Goal: Task Accomplishment & Management: Use online tool/utility

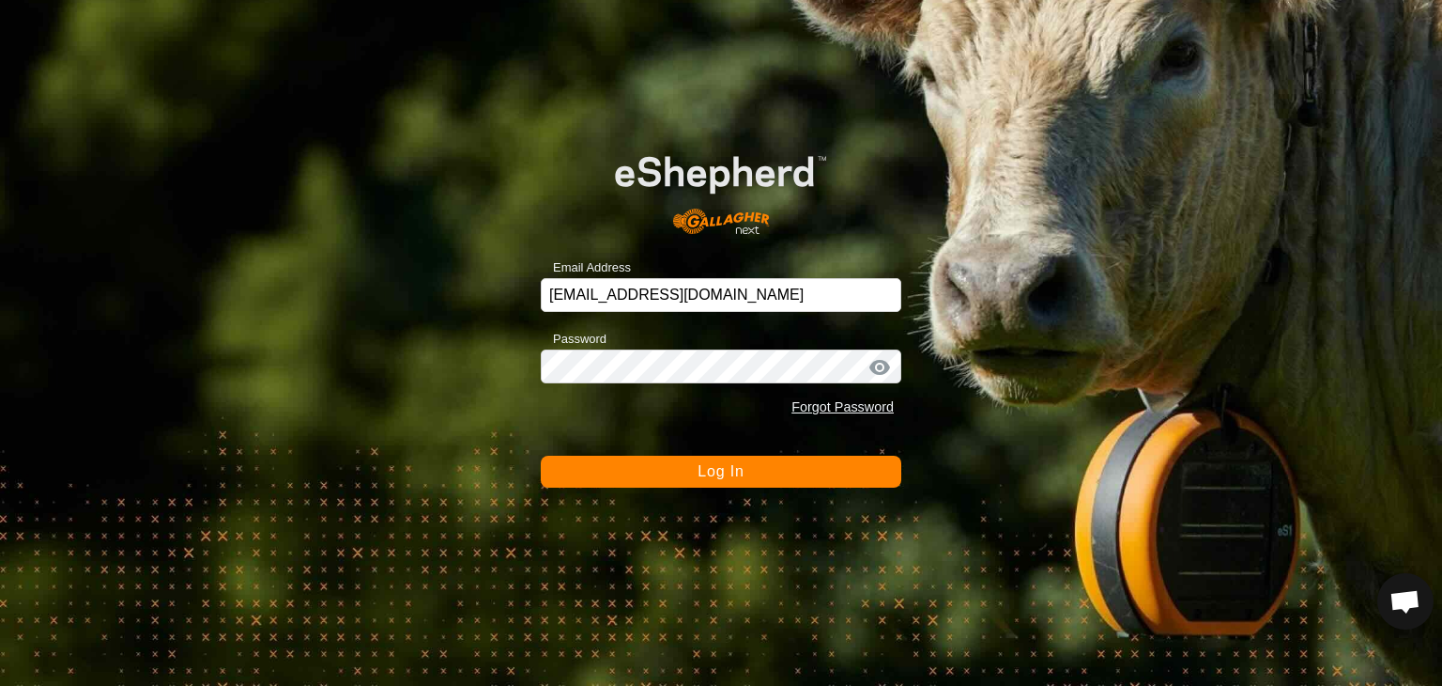
click at [717, 470] on span "Log In" at bounding box center [721, 471] width 46 height 16
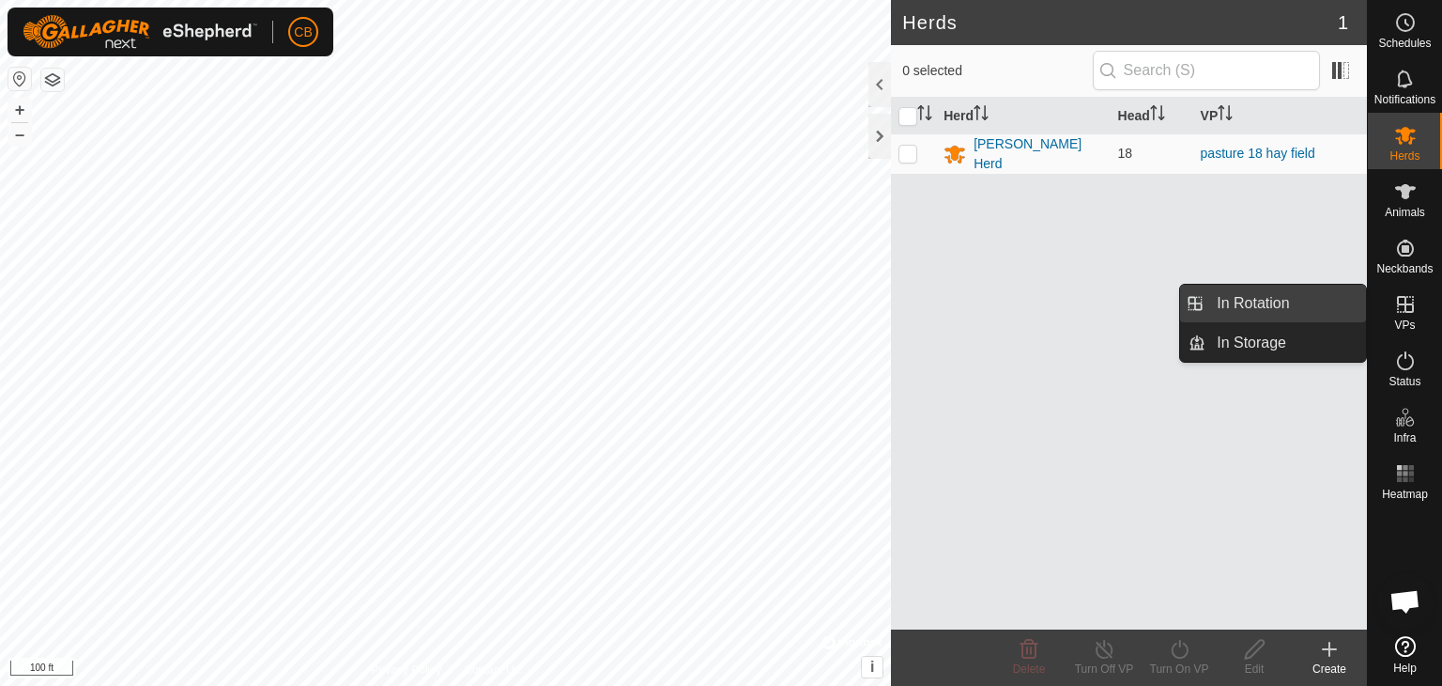
click at [1289, 308] on link "In Rotation" at bounding box center [1286, 304] width 161 height 38
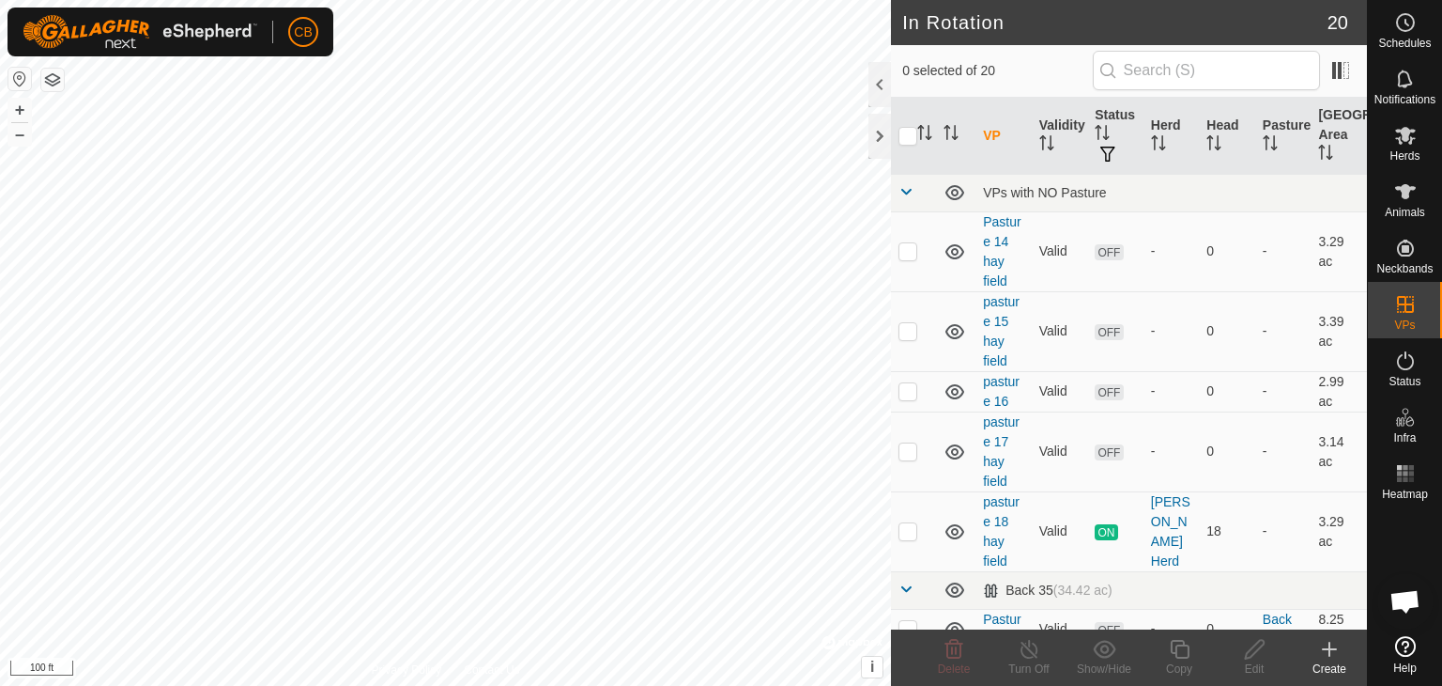
click at [1328, 653] on icon at bounding box center [1329, 649] width 23 height 23
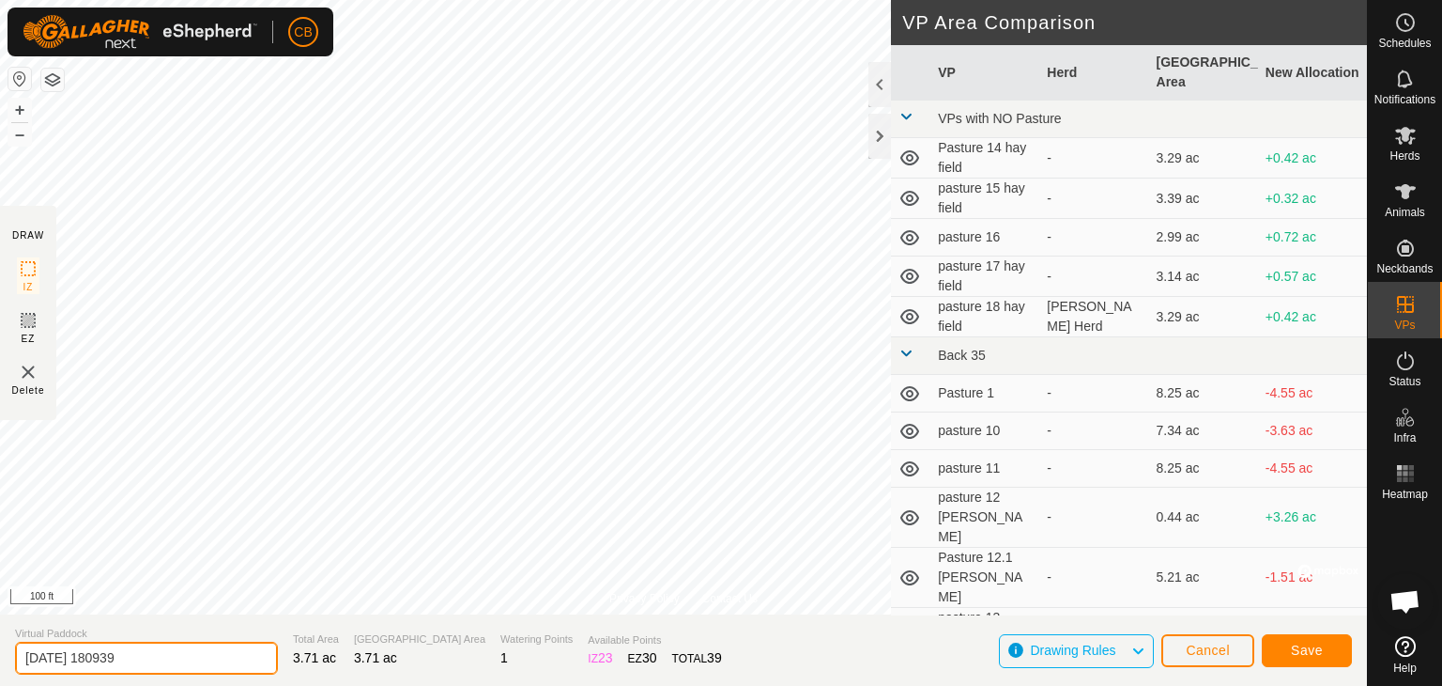
click at [207, 657] on input "[DATE] 180939" at bounding box center [146, 657] width 263 height 33
type input "2"
type input "pasture 19 hay field"
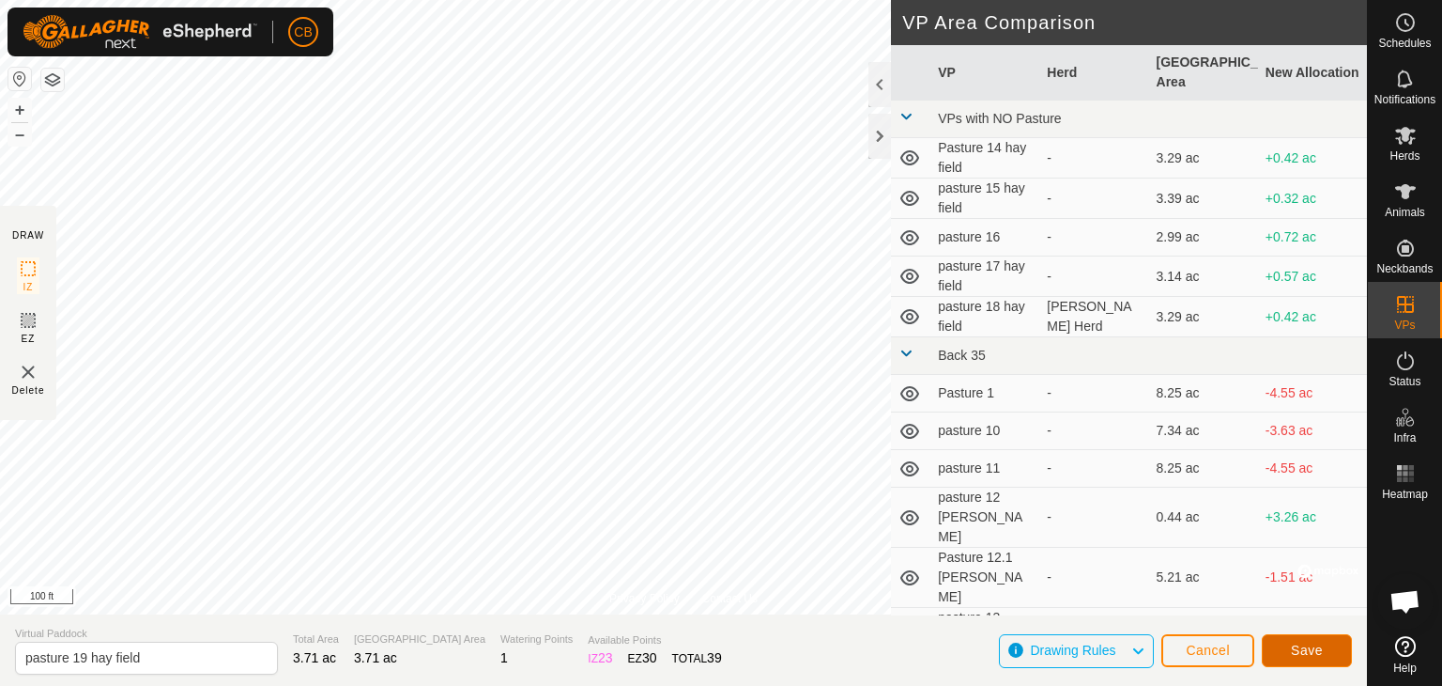
click at [1295, 644] on span "Save" at bounding box center [1307, 649] width 32 height 15
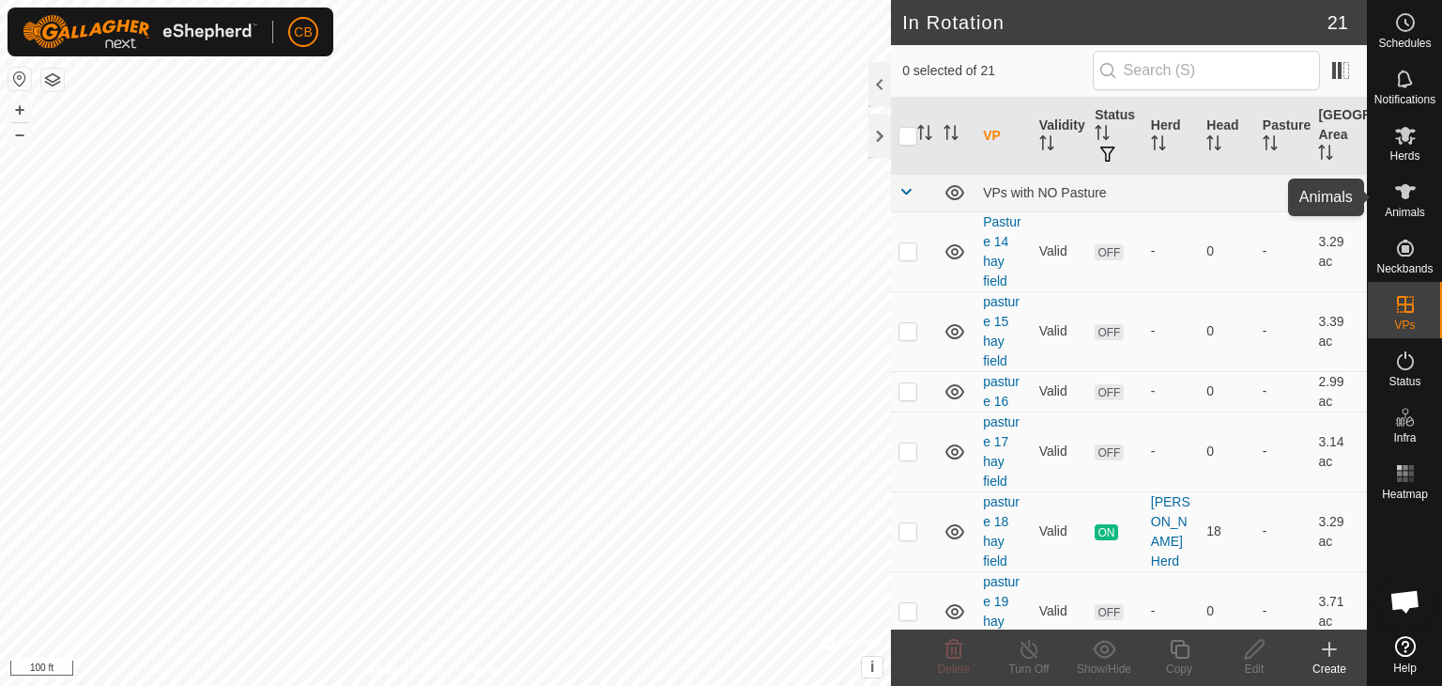
click at [1403, 196] on icon at bounding box center [1405, 191] width 21 height 15
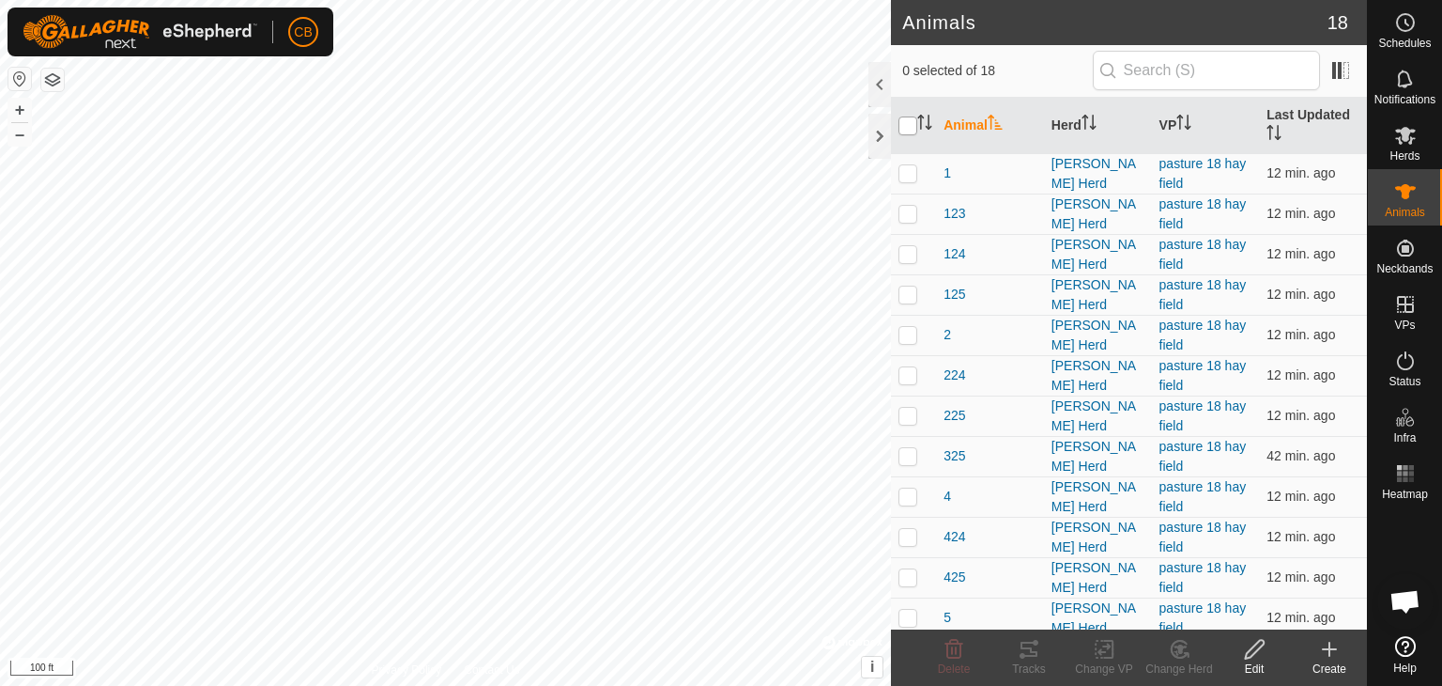
click at [905, 125] on input "checkbox" at bounding box center [908, 125] width 19 height 19
checkbox input "true"
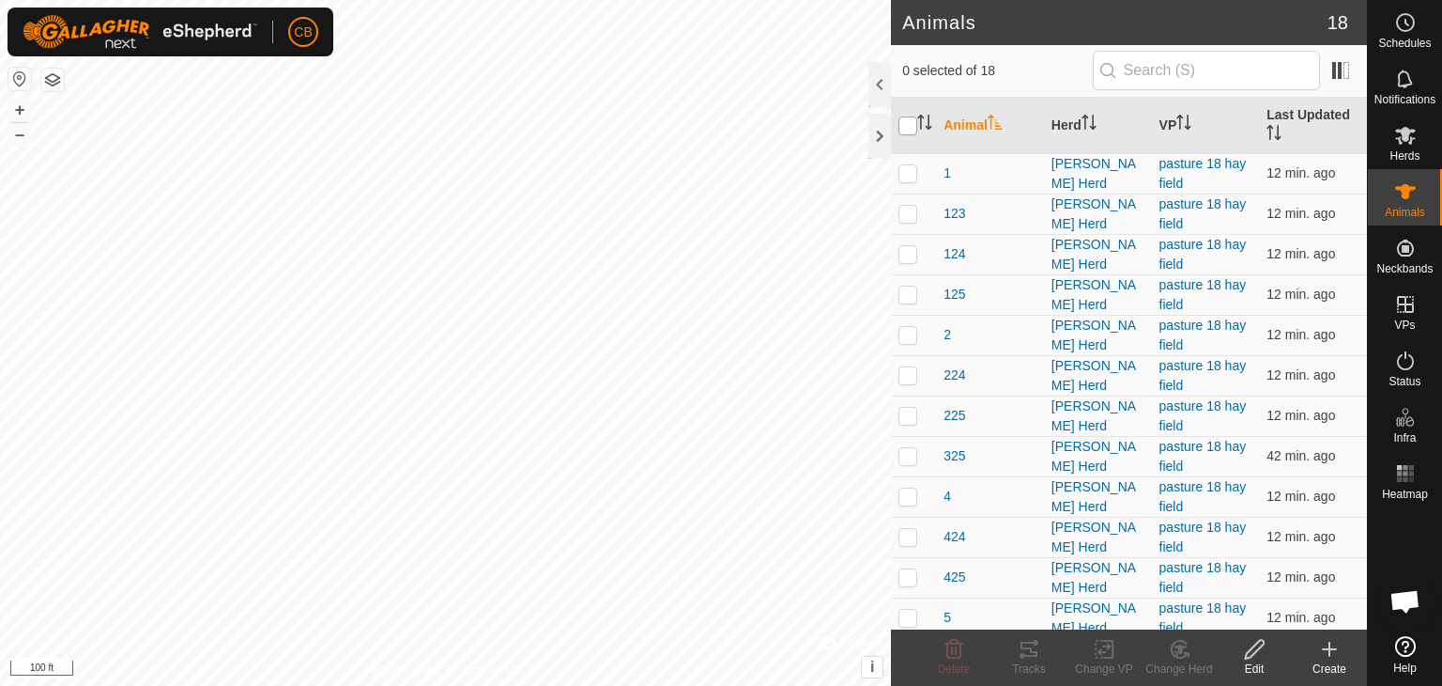
checkbox input "true"
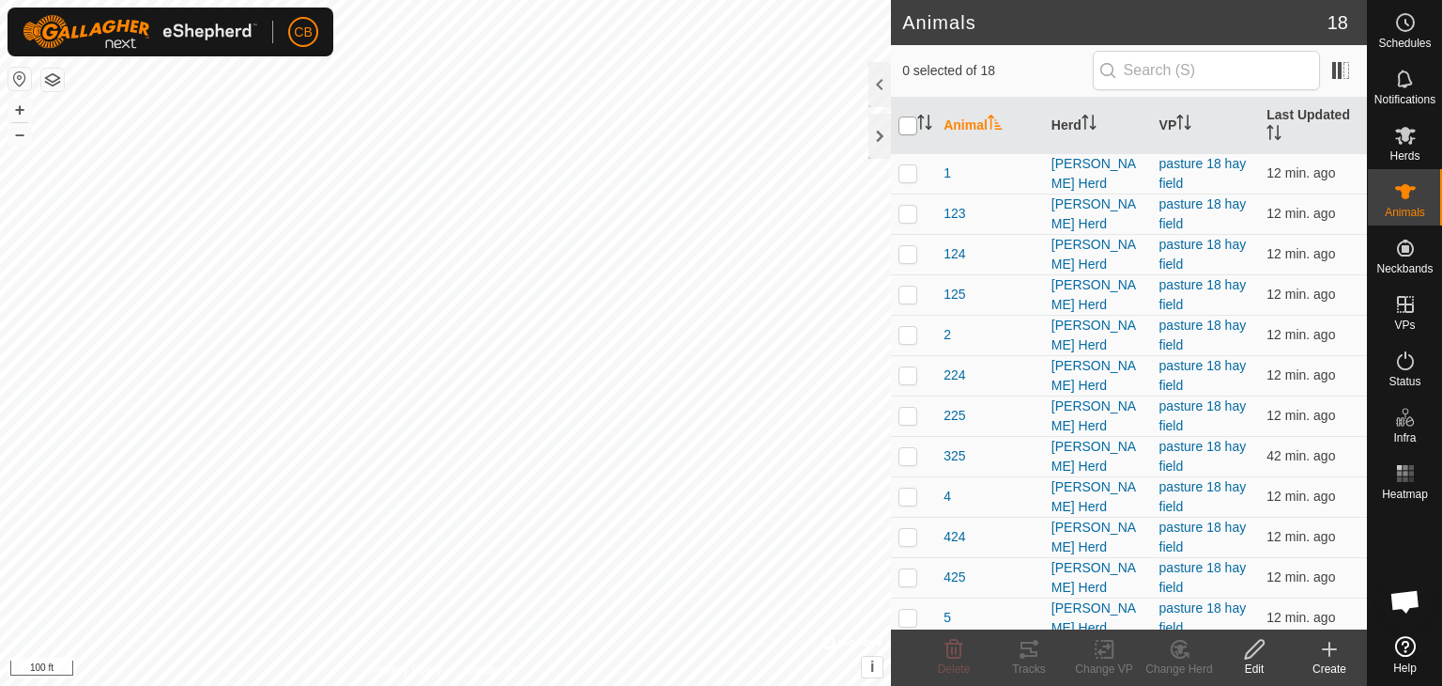
checkbox input "true"
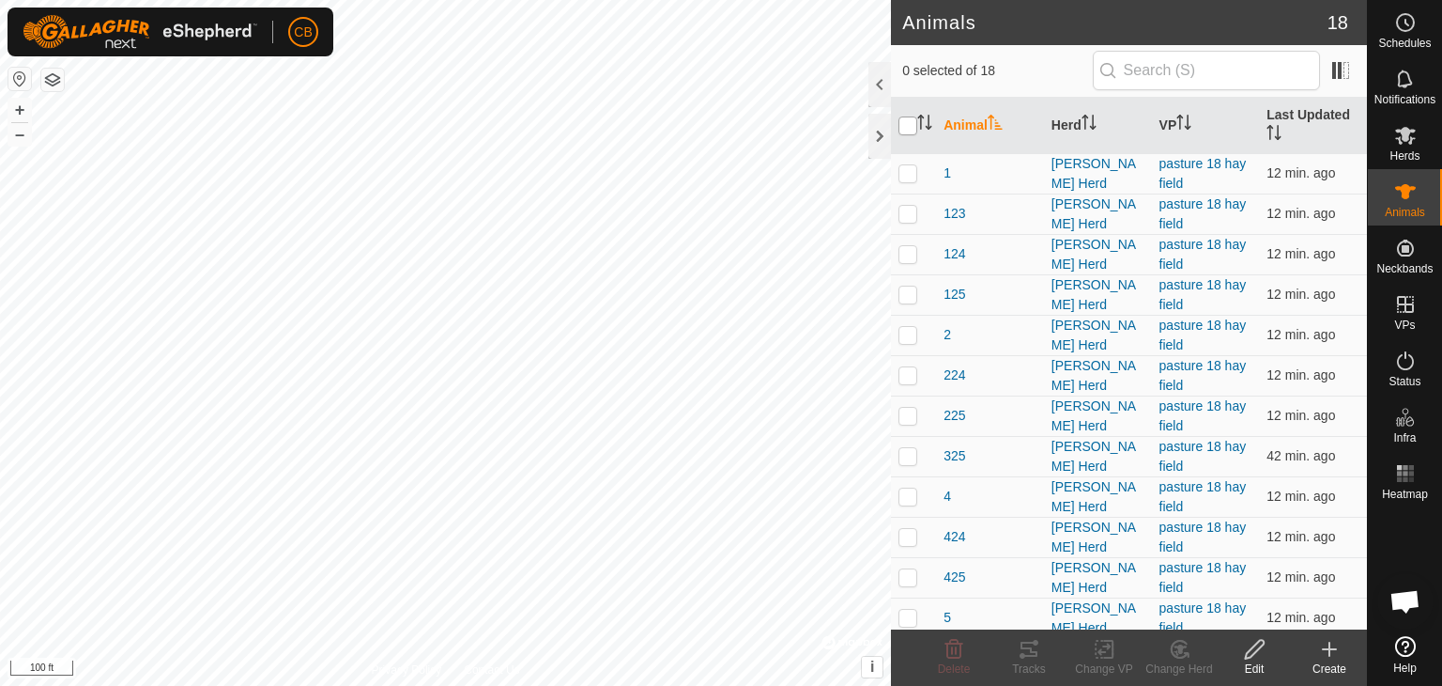
checkbox input "true"
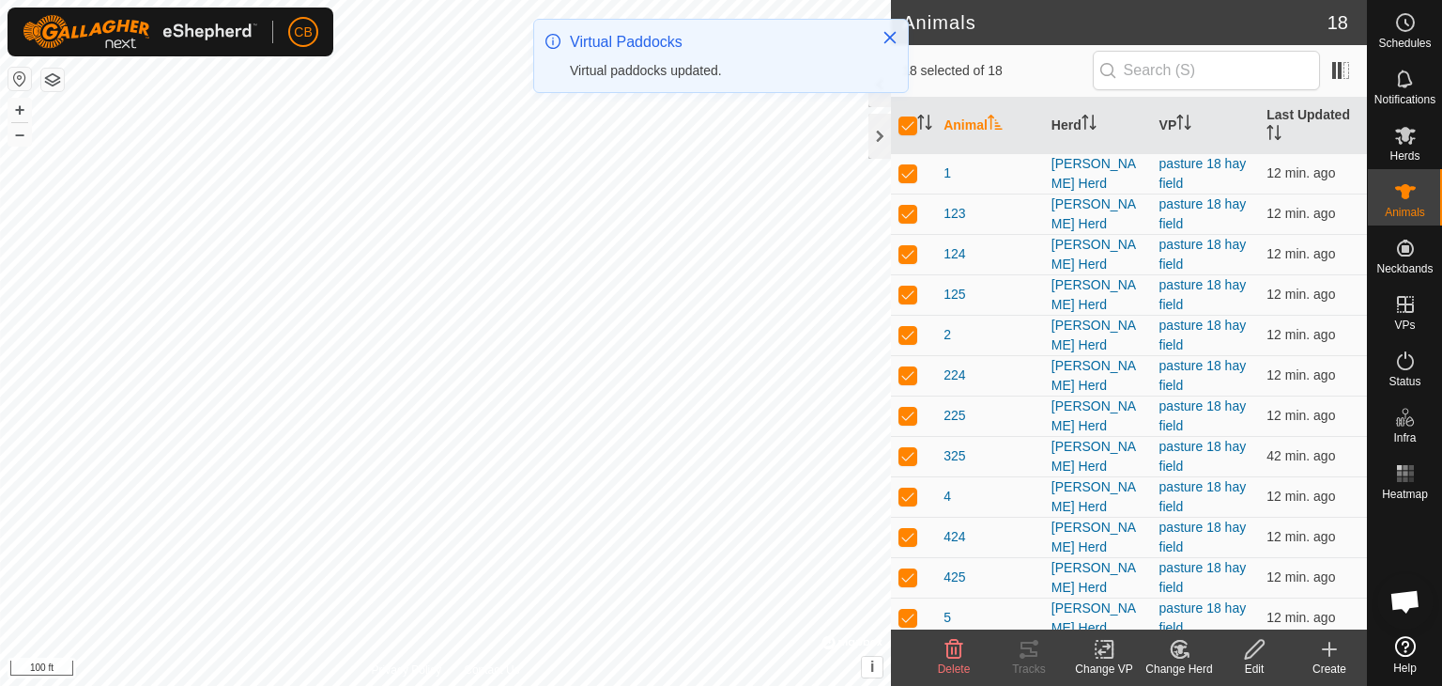
click at [1101, 654] on icon at bounding box center [1104, 649] width 13 height 12
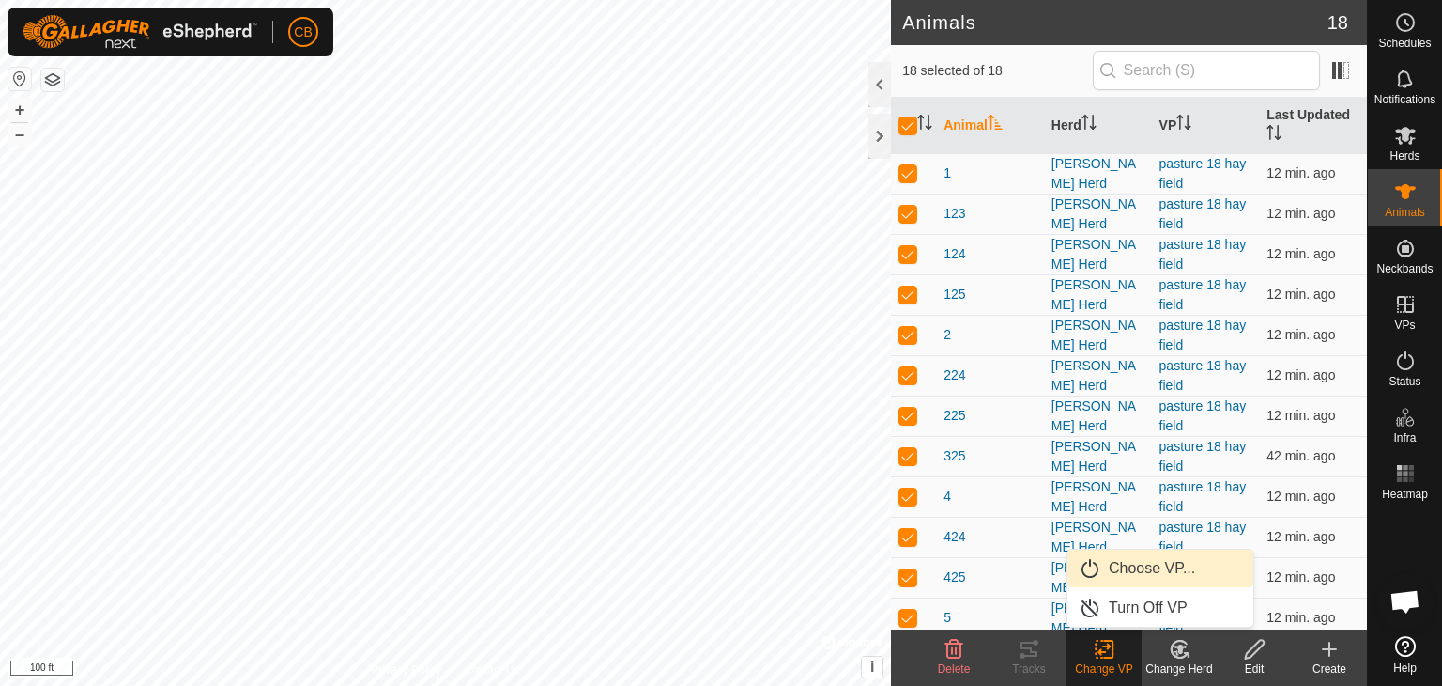
click at [1131, 571] on link "Choose VP..." at bounding box center [1161, 568] width 186 height 38
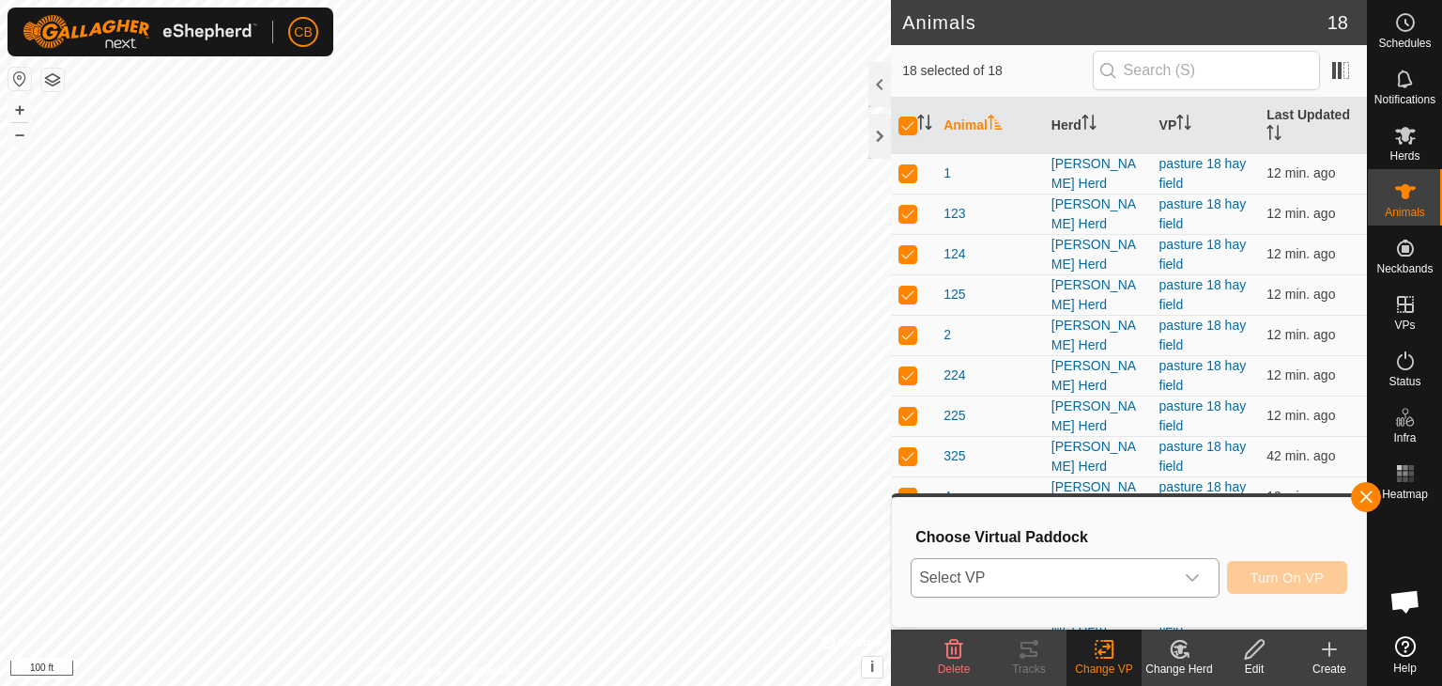
click at [1189, 578] on icon "dropdown trigger" at bounding box center [1192, 577] width 15 height 15
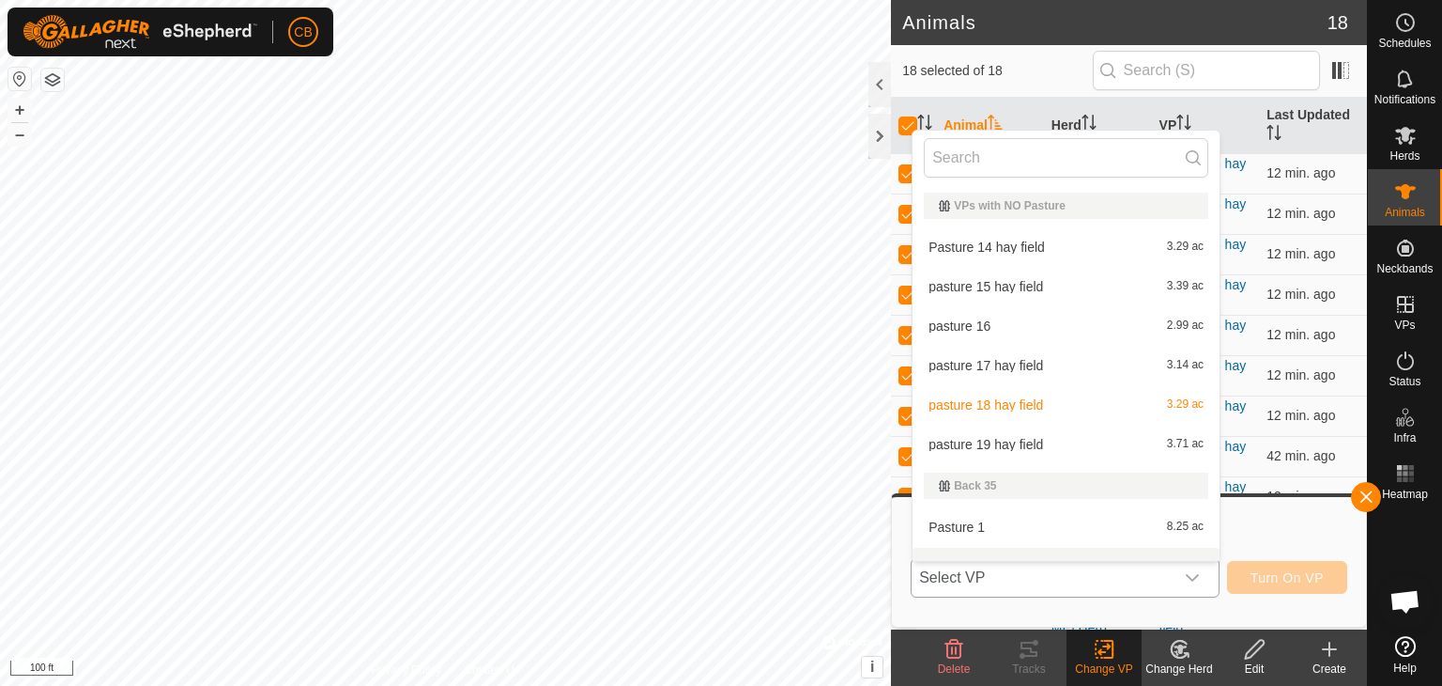
scroll to position [24, 0]
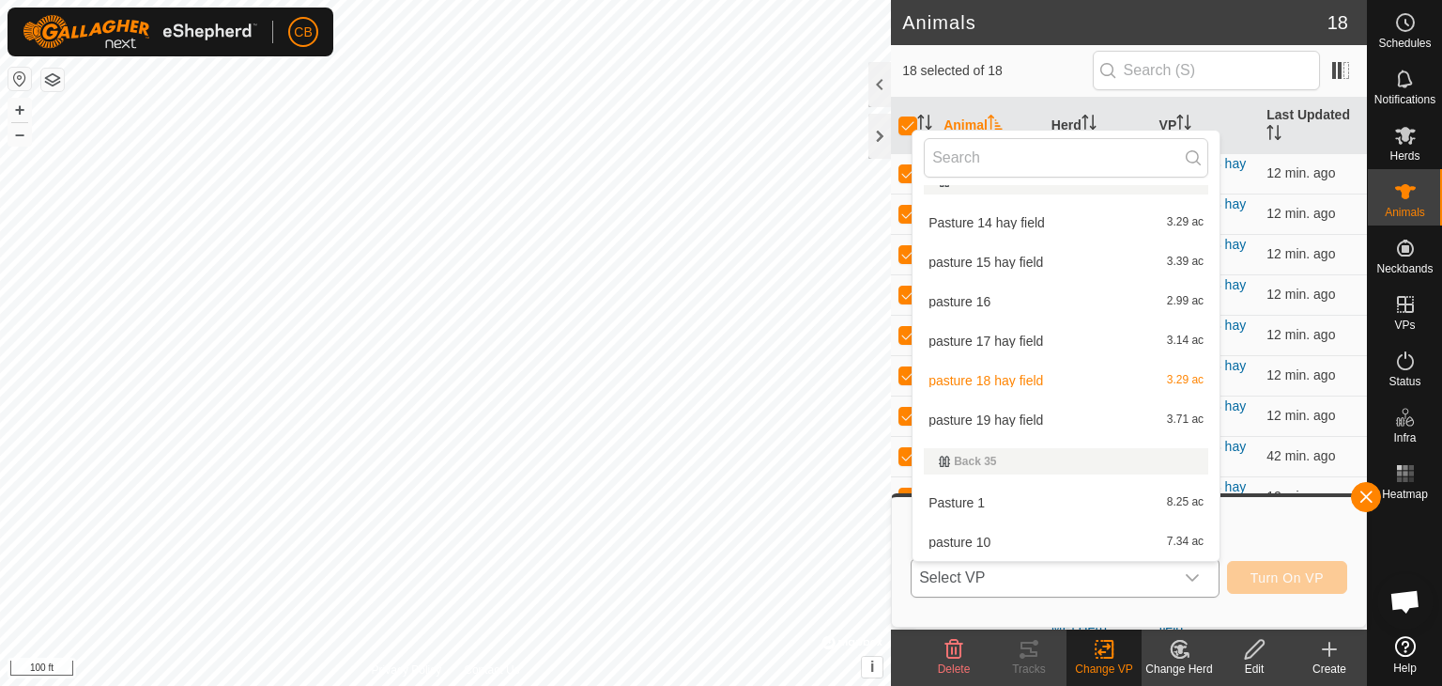
click at [1046, 411] on li "pasture 19 hay field 3.71 ac" at bounding box center [1066, 420] width 307 height 38
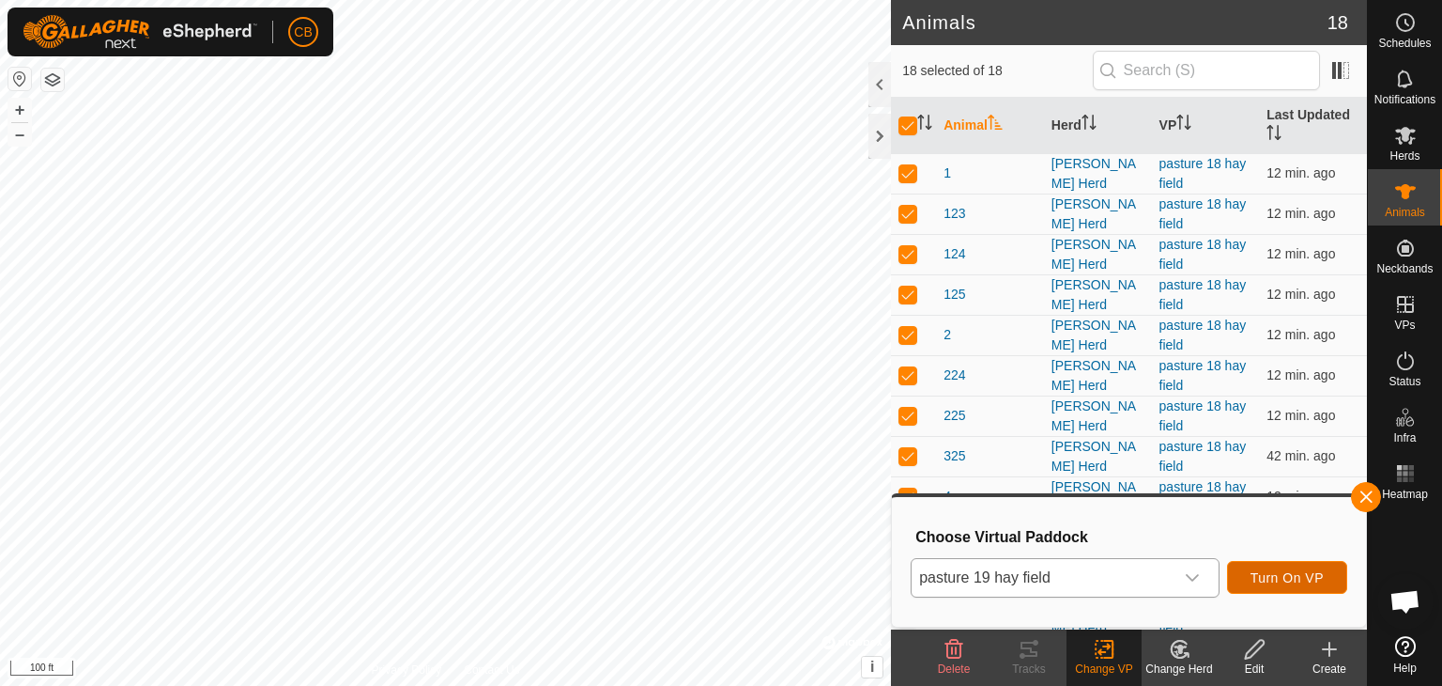
click at [1270, 568] on button "Turn On VP" at bounding box center [1287, 577] width 120 height 33
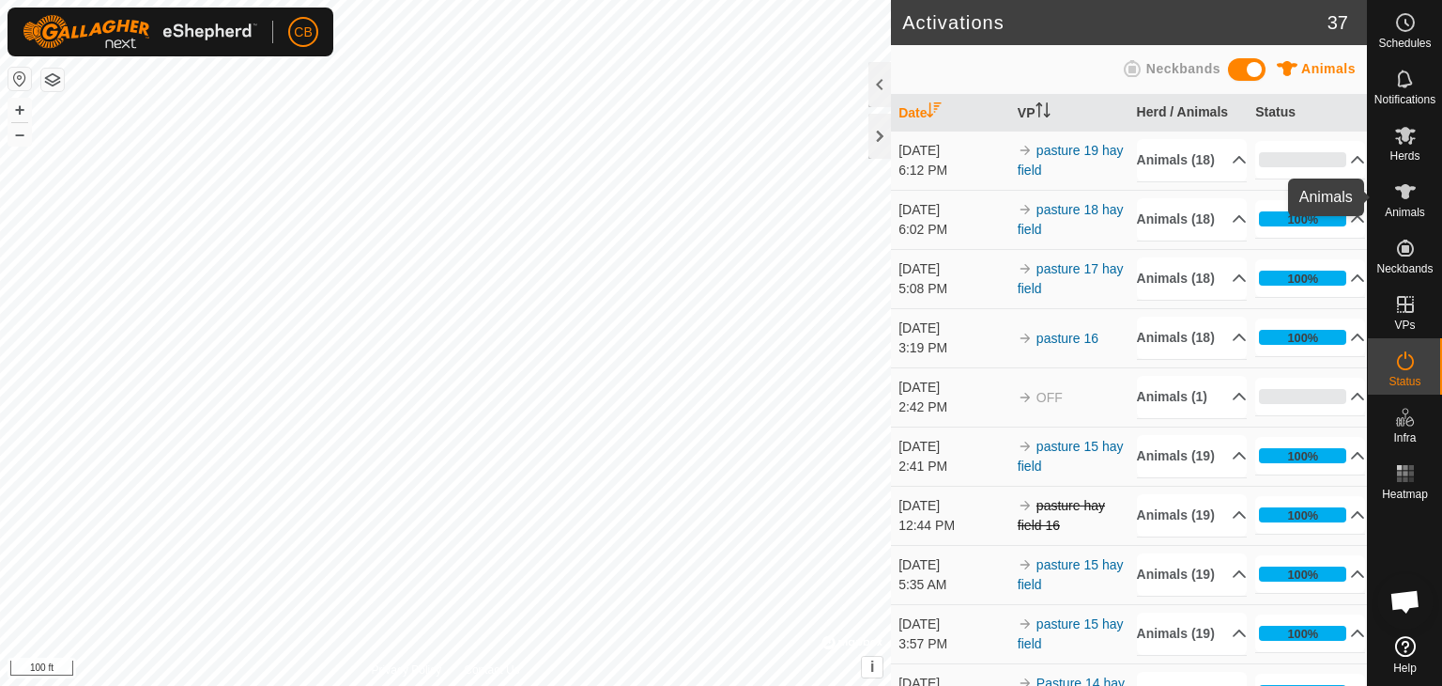
click at [1404, 199] on icon at bounding box center [1406, 191] width 23 height 23
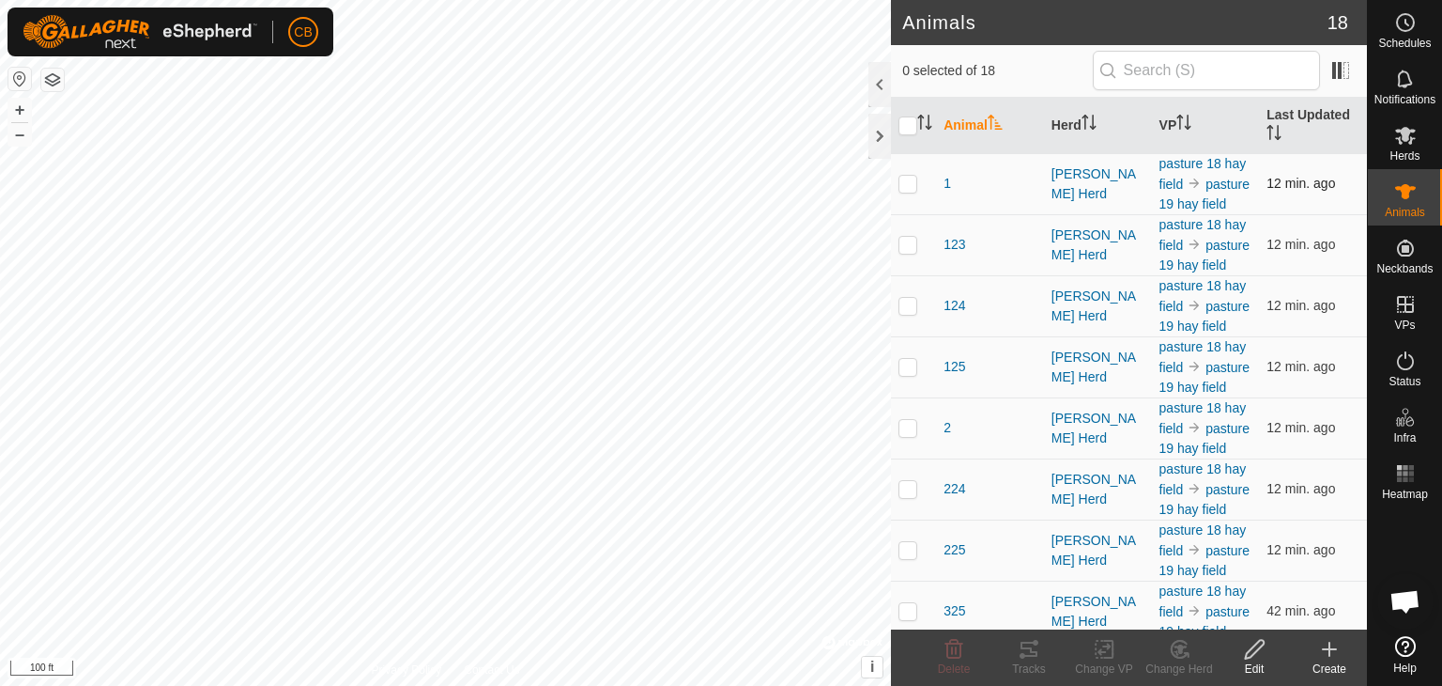
click at [907, 191] on p-checkbox at bounding box center [908, 183] width 19 height 15
click at [1034, 670] on div "Tracks" at bounding box center [1029, 668] width 75 height 17
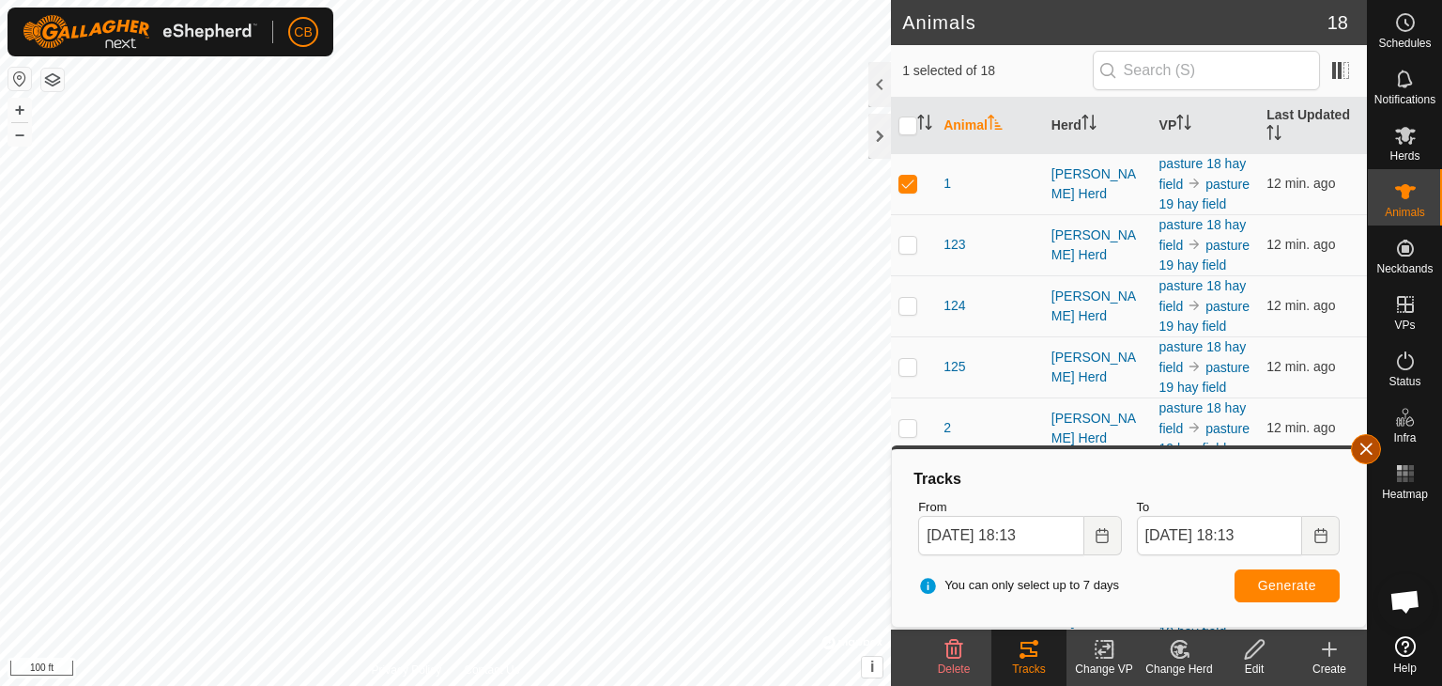
click at [1377, 444] on button "button" at bounding box center [1366, 449] width 30 height 30
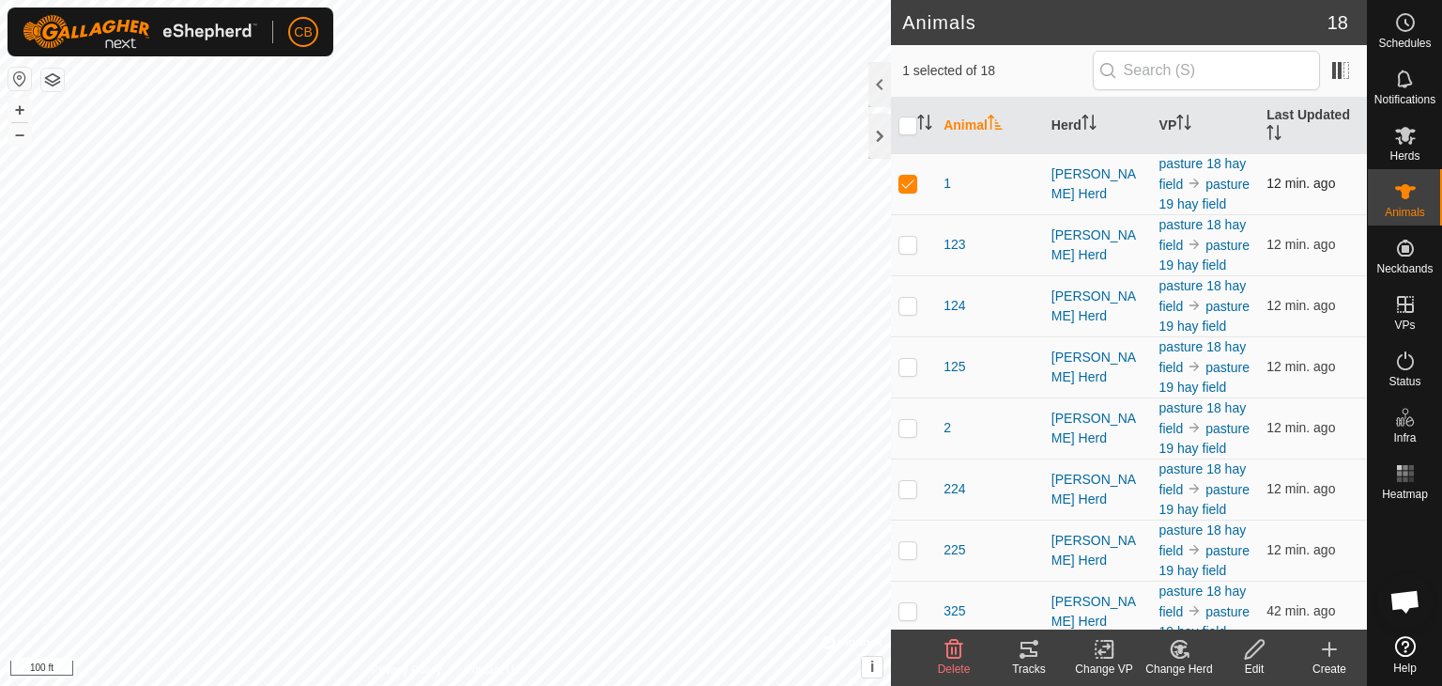
click at [904, 190] on p-checkbox at bounding box center [908, 183] width 19 height 15
checkbox input "false"
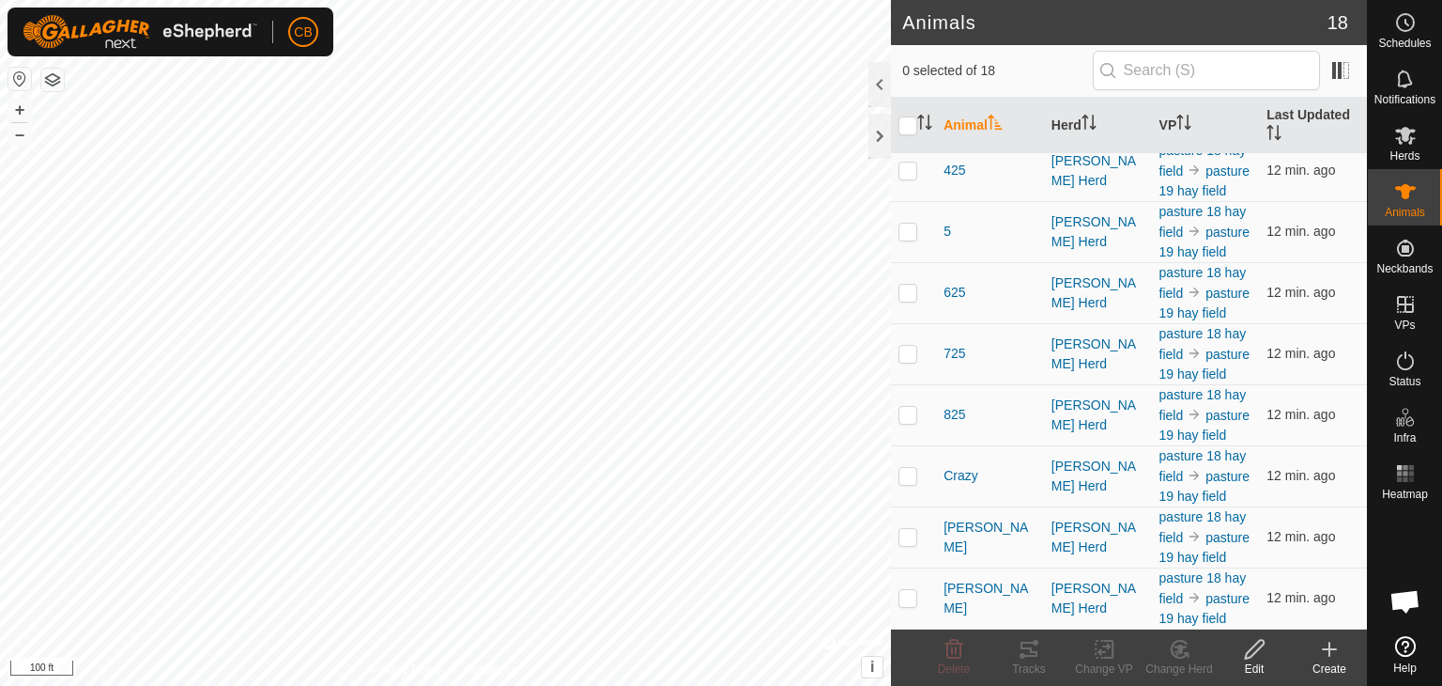
scroll to position [971, 0]
click at [907, 590] on p-checkbox at bounding box center [908, 597] width 19 height 15
checkbox input "true"
click at [1030, 652] on icon at bounding box center [1029, 649] width 23 height 23
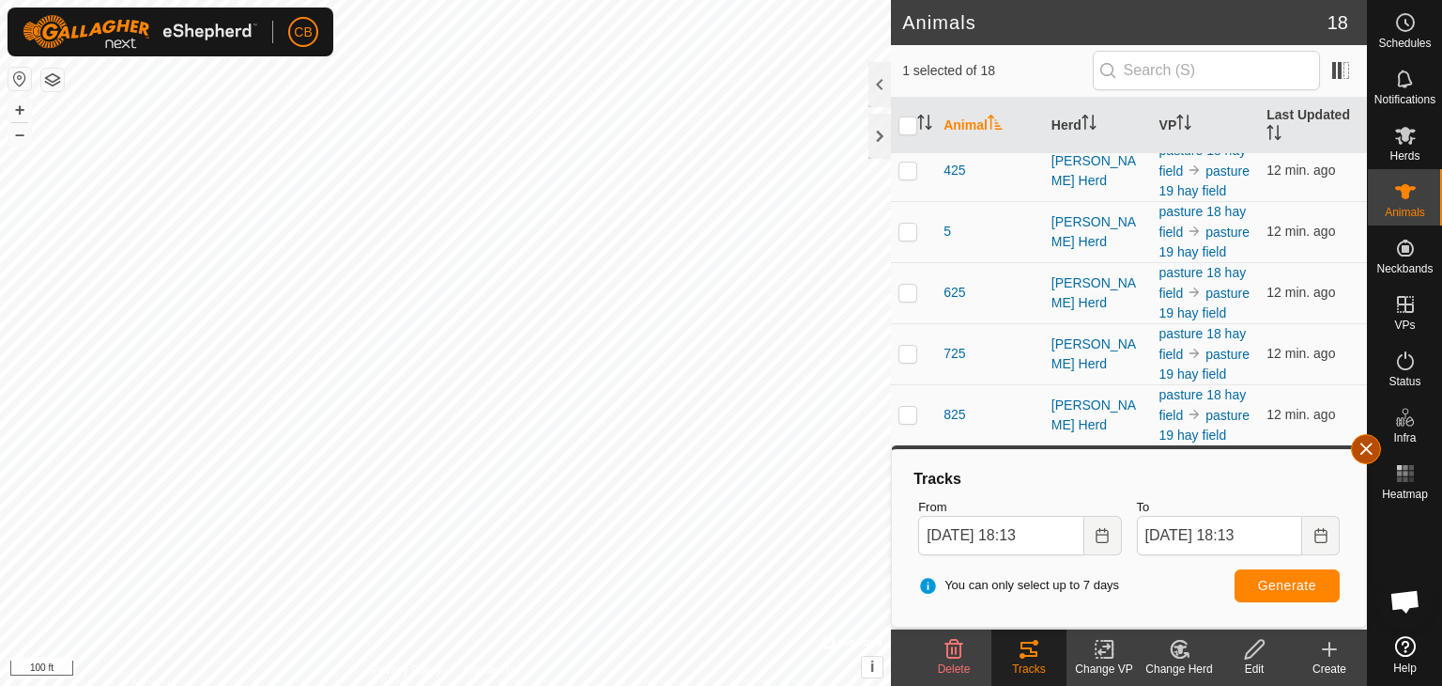
click at [1367, 449] on button "button" at bounding box center [1366, 449] width 30 height 30
